Goal: Check status: Check status

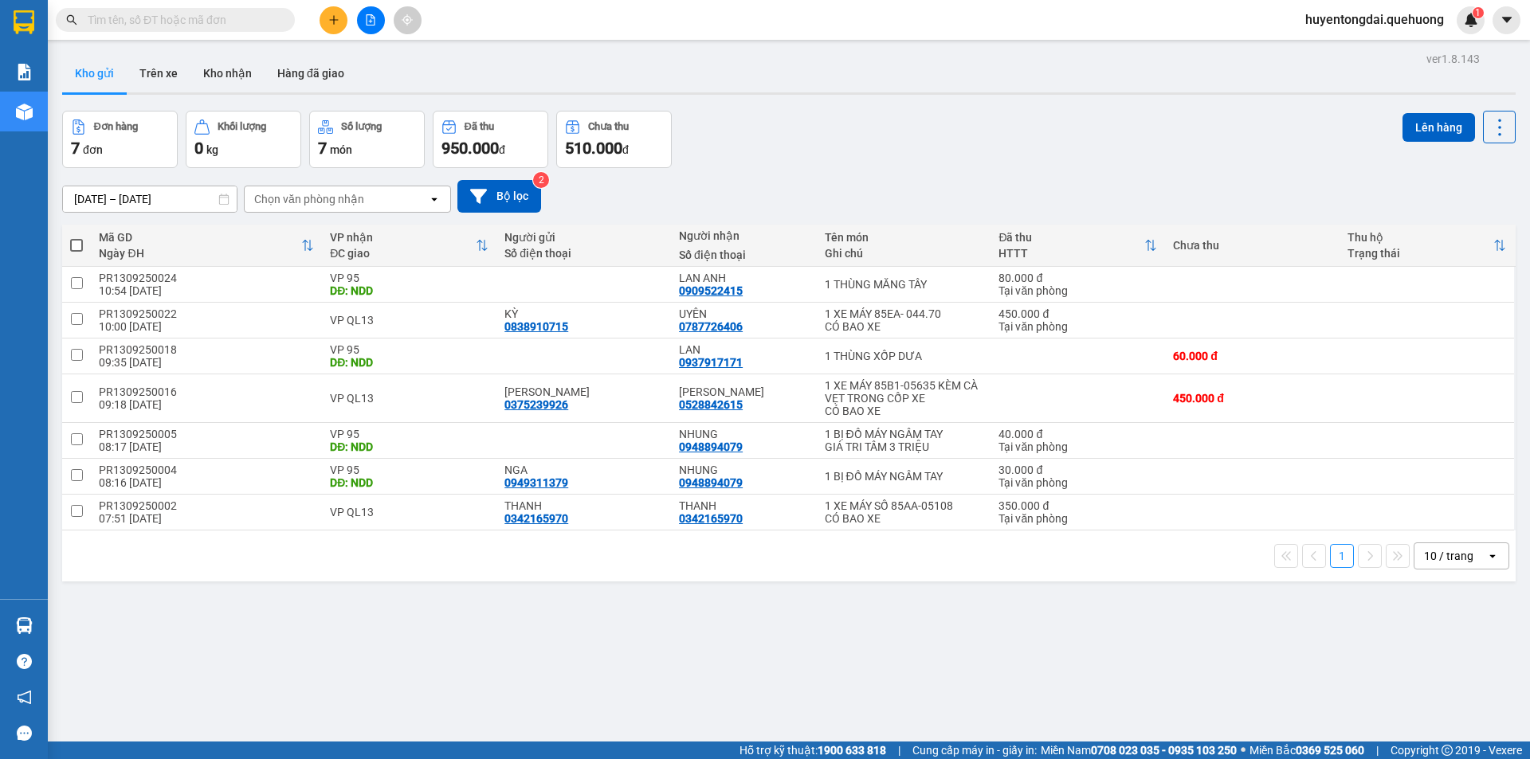
click at [248, 22] on input "text" at bounding box center [182, 20] width 188 height 18
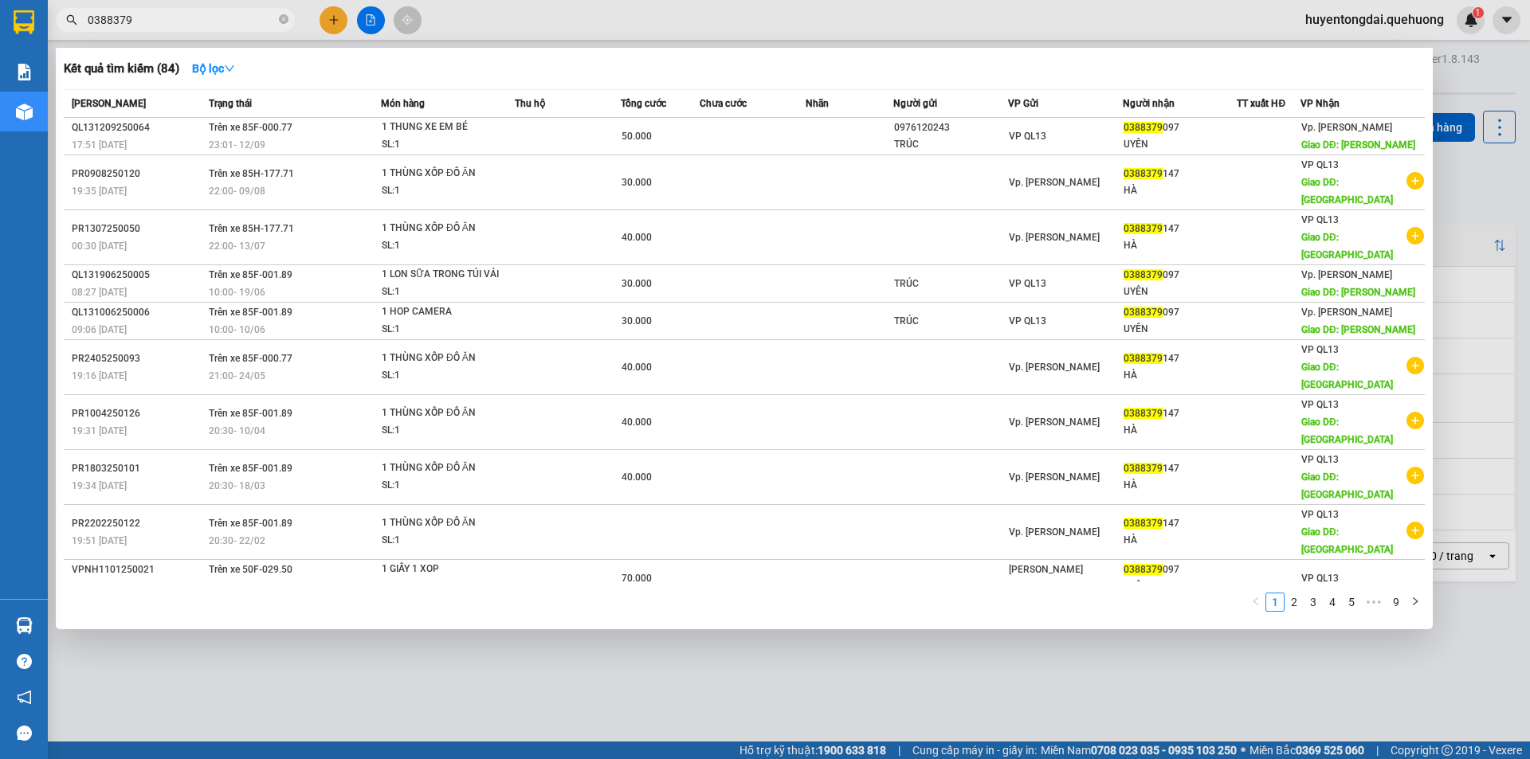
type input "0388379"
click at [284, 22] on icon "close-circle" at bounding box center [284, 19] width 10 height 10
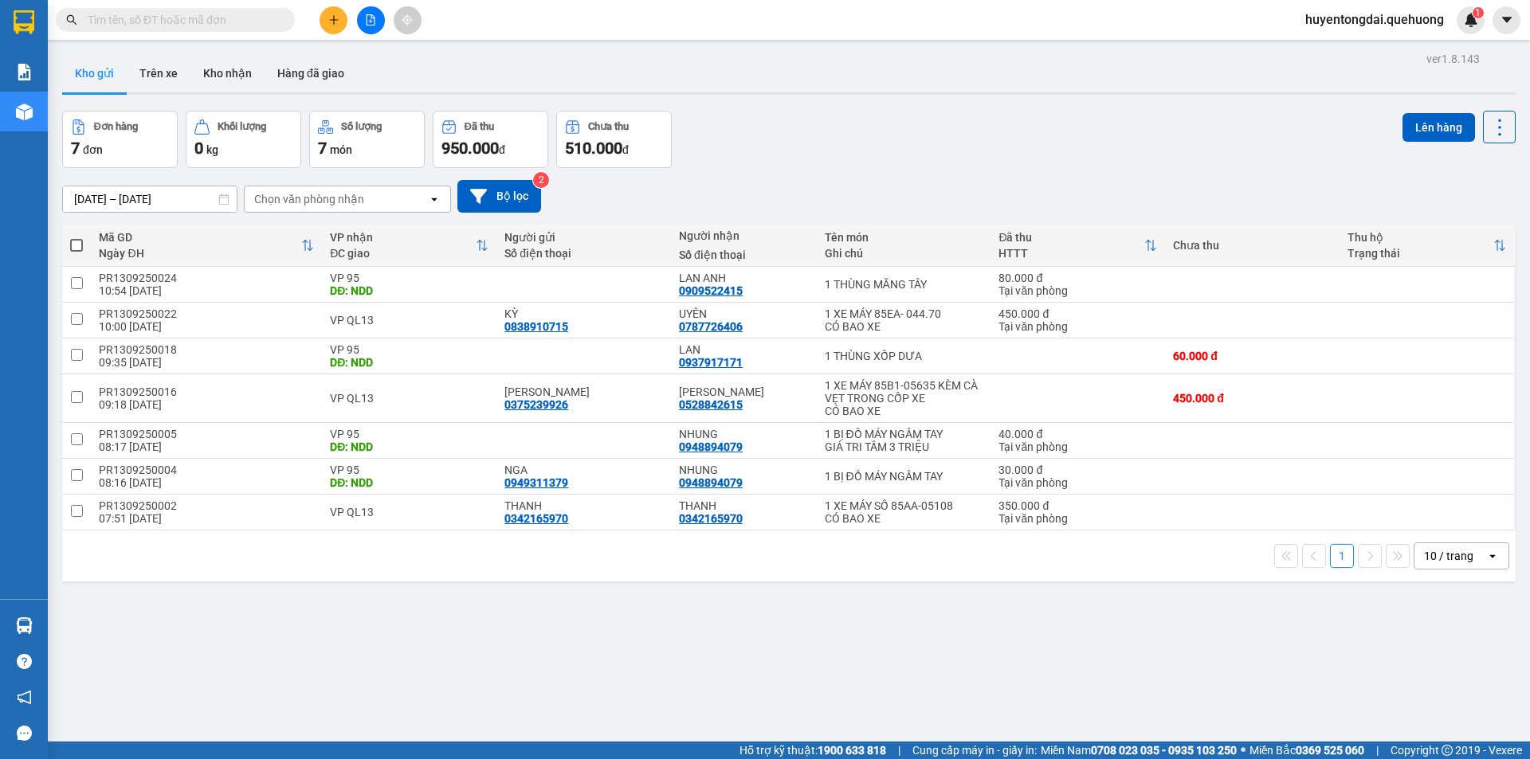
click at [745, 137] on div "Đơn hàng 7 đơn [PERSON_NAME] 0 kg Số [PERSON_NAME] 7 món Đã thu 950.000 [PERSON…" at bounding box center [788, 139] width 1453 height 57
